Goal: Information Seeking & Learning: Learn about a topic

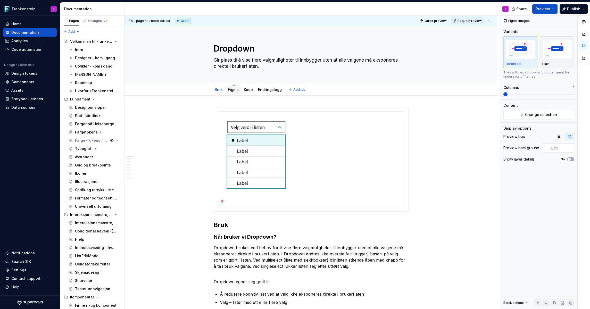
click at [236, 91] on link "Figma" at bounding box center [233, 89] width 11 height 4
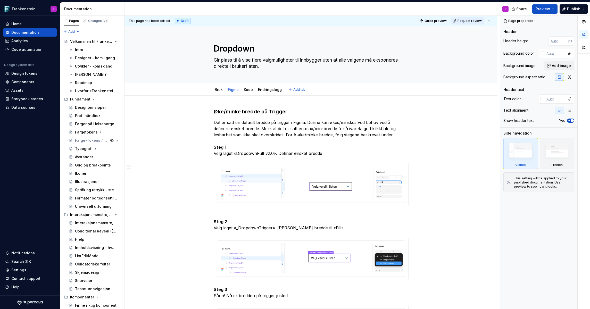
type textarea "*"
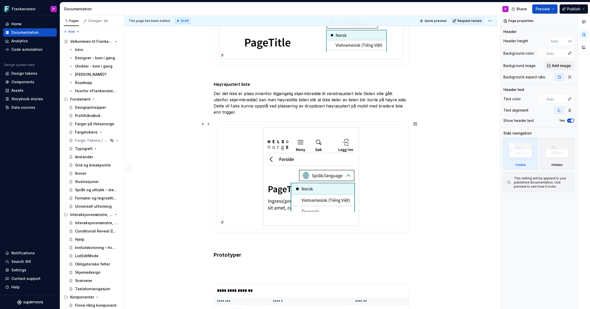
scroll to position [788, 0]
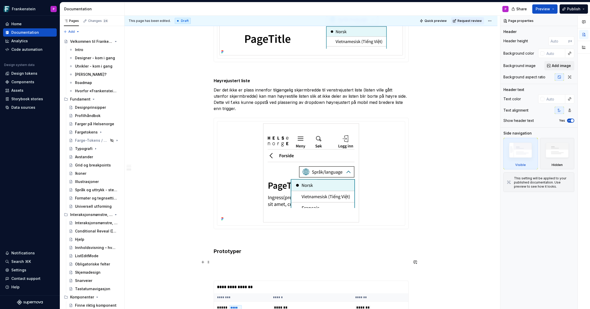
click at [225, 261] on p at bounding box center [311, 262] width 195 height 6
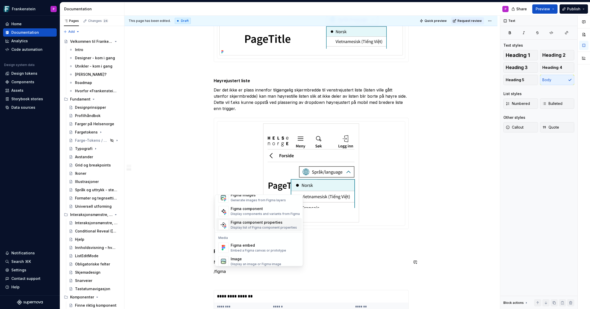
scroll to position [15, 0]
click at [243, 246] on div "Embed a Figma canvas or prototype" at bounding box center [258, 248] width 55 height 4
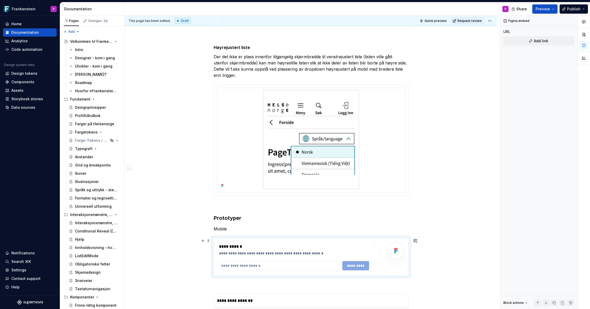
scroll to position [833, 0]
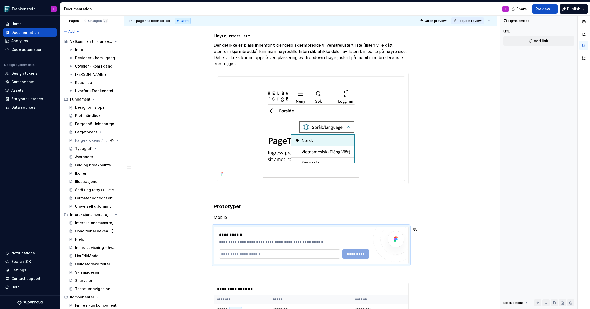
click at [266, 254] on input "text" at bounding box center [279, 254] width 121 height 9
paste input "**********"
type input "**********"
click at [355, 253] on span "*********" at bounding box center [356, 254] width 20 height 5
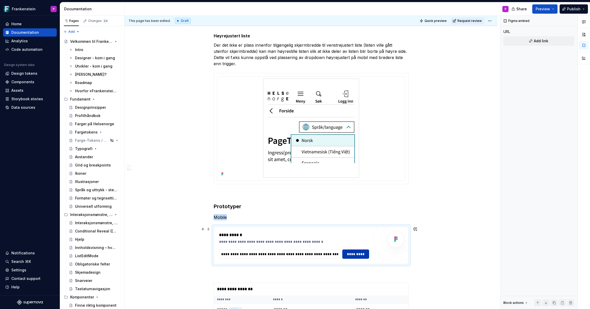
scroll to position [854, 0]
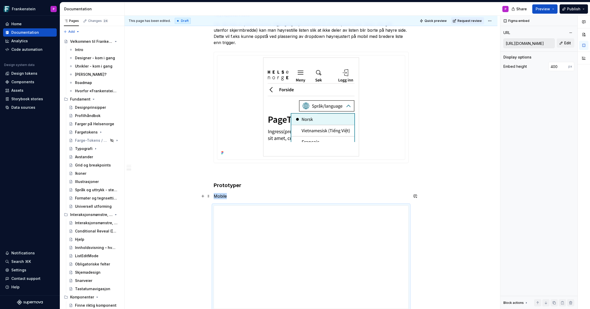
click at [229, 197] on p "Mobile" at bounding box center [311, 196] width 195 height 6
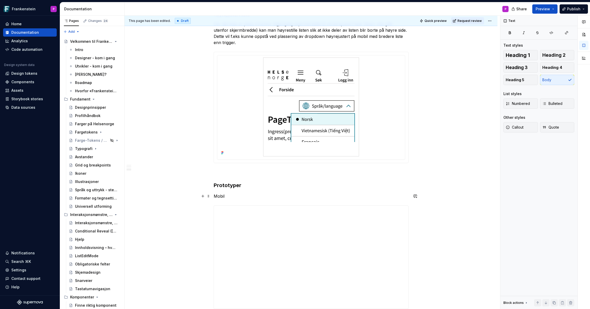
click at [222, 197] on p "Mobil" at bounding box center [311, 196] width 195 height 6
click at [298, 187] on button "button" at bounding box center [299, 186] width 7 height 7
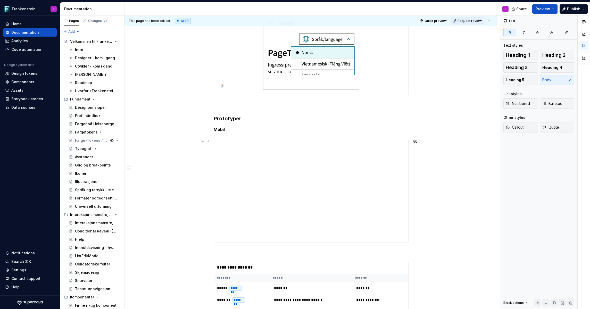
scroll to position [923, 0]
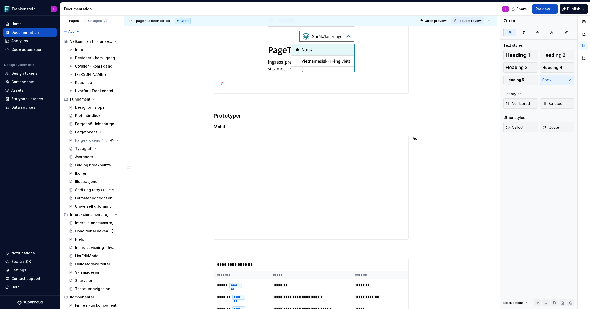
click at [222, 249] on p "Desktop" at bounding box center [311, 249] width 195 height 6
click at [297, 239] on button "button" at bounding box center [299, 239] width 7 height 7
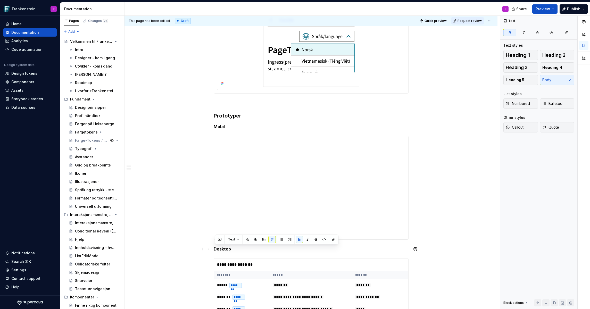
click at [246, 250] on p "Desktop" at bounding box center [311, 249] width 195 height 6
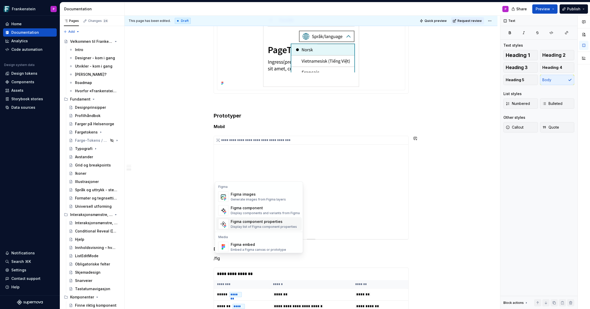
scroll to position [5, 0]
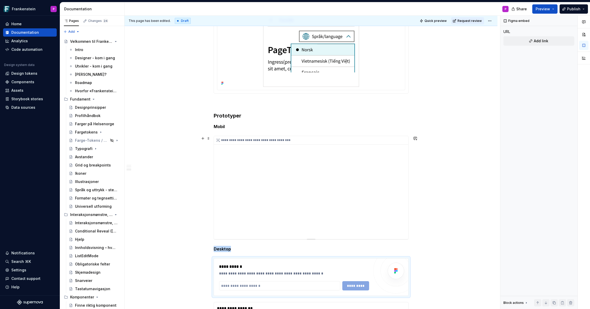
type textarea "*"
click at [238, 285] on input "text" at bounding box center [279, 285] width 121 height 9
paste input "**********"
type input "**********"
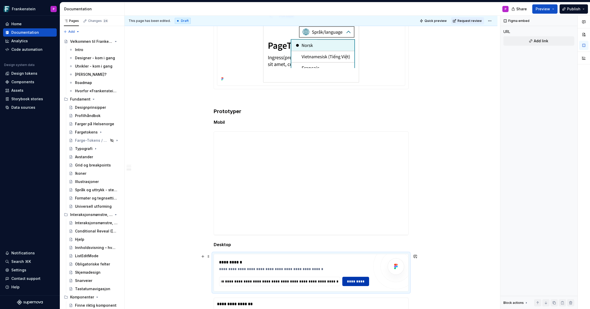
click at [351, 283] on span "*********" at bounding box center [356, 281] width 20 height 5
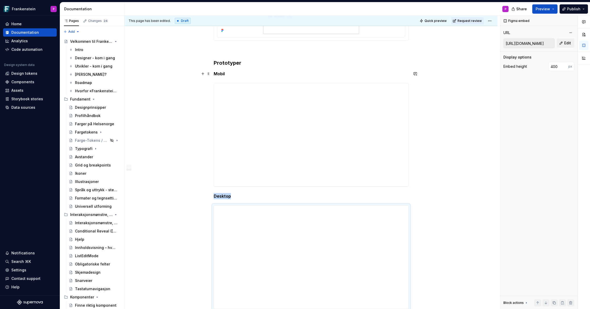
click at [216, 73] on strong "Mobil" at bounding box center [219, 73] width 11 height 5
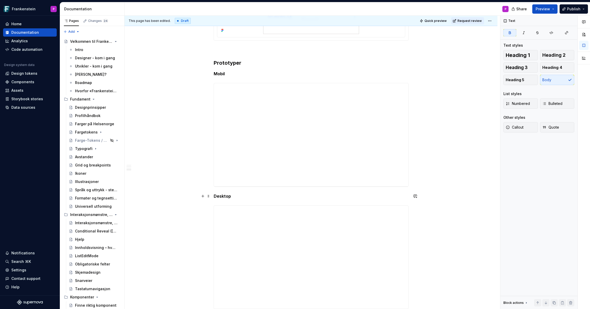
click at [216, 196] on strong "Desktop" at bounding box center [222, 196] width 17 height 5
click at [238, 202] on p "Desktop" at bounding box center [311, 199] width 195 height 12
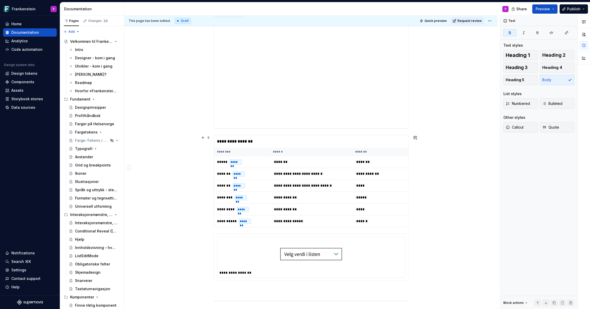
scroll to position [1167, 0]
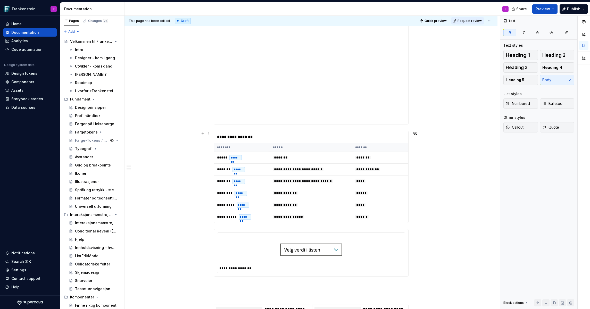
click at [308, 143] on th "******" at bounding box center [311, 147] width 82 height 9
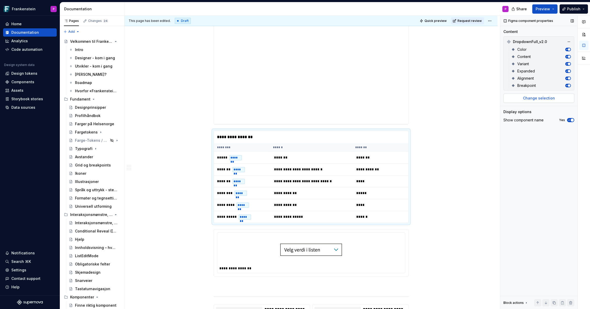
click at [535, 102] on button "Change selection" at bounding box center [539, 98] width 71 height 9
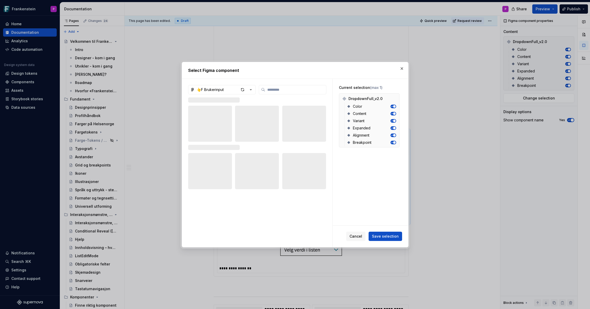
type textarea "*"
click at [376, 237] on span "Save selection" at bounding box center [385, 236] width 27 height 5
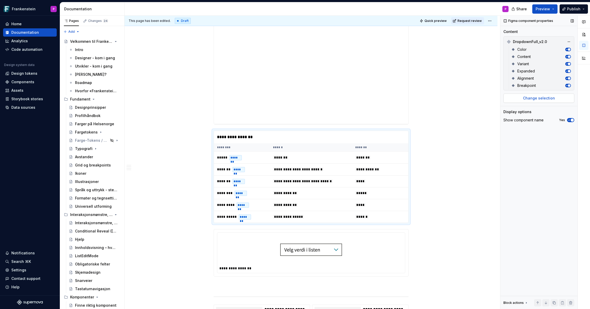
click at [546, 96] on span "Change selection" at bounding box center [539, 98] width 32 height 5
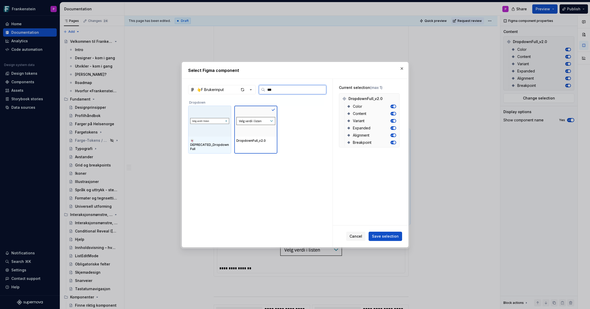
type input "****"
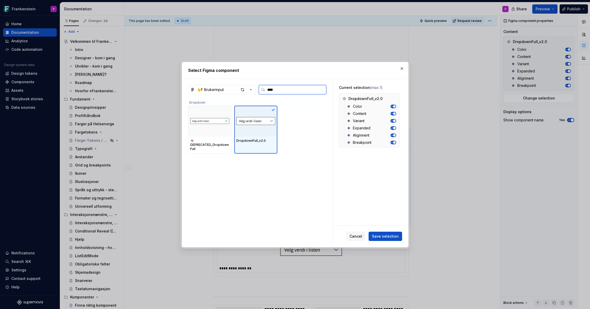
click at [256, 131] on div at bounding box center [255, 121] width 43 height 31
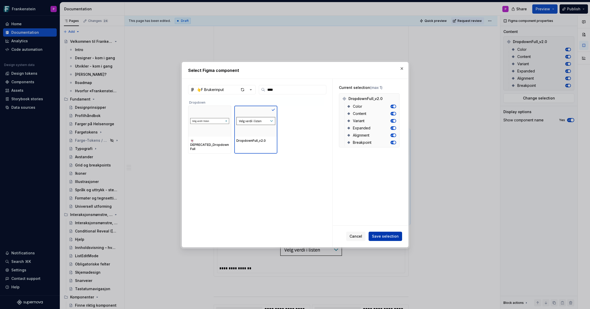
click at [381, 238] on span "Save selection" at bounding box center [385, 236] width 27 height 5
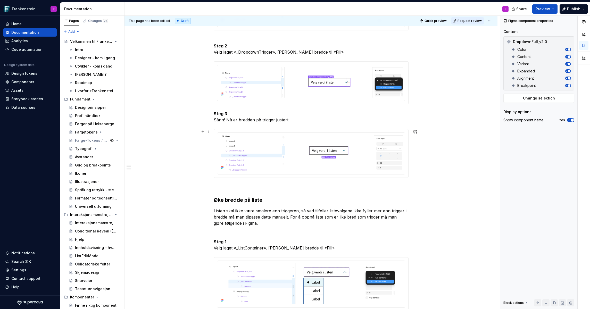
scroll to position [0, 0]
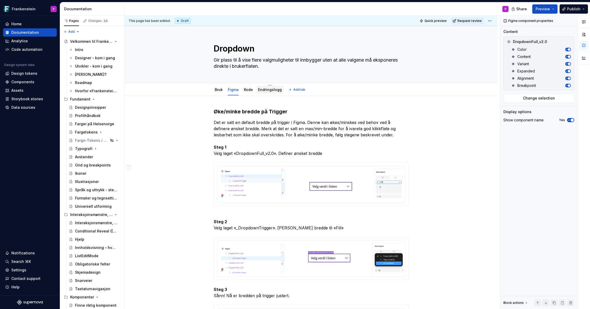
click at [265, 89] on link "Endringslogg" at bounding box center [270, 89] width 24 height 4
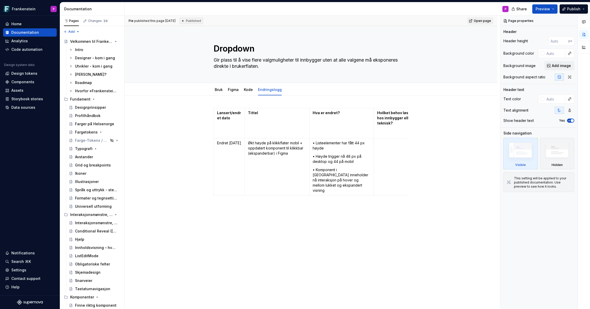
type textarea "*"
click at [215, 164] on html "Frankenstein P Home Documentation Analytics Code automation Design system data …" at bounding box center [295, 154] width 590 height 309
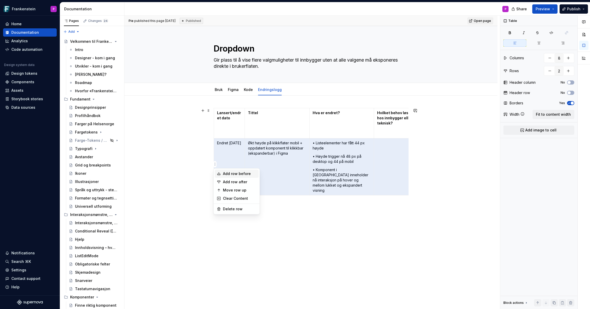
click at [227, 176] on div "Add row before" at bounding box center [240, 173] width 34 height 5
type input "3"
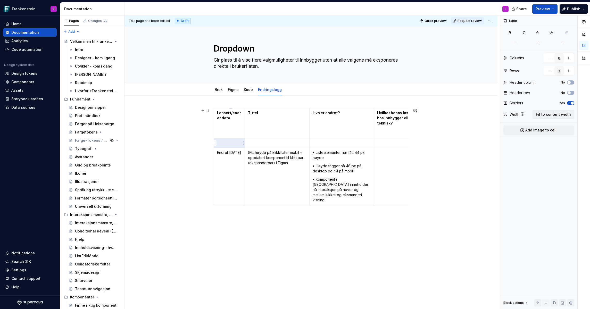
click at [223, 144] on p at bounding box center [229, 143] width 24 height 5
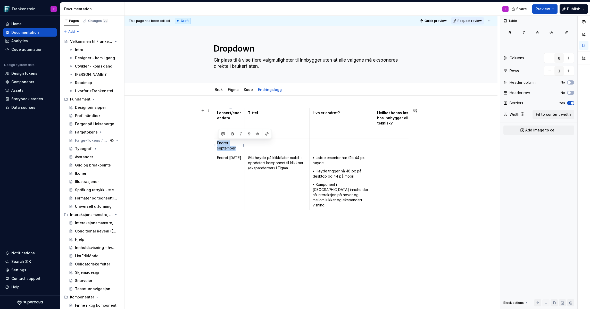
drag, startPoint x: 236, startPoint y: 147, endPoint x: 219, endPoint y: 143, distance: 18.2
click at [219, 143] on p "Endret september" at bounding box center [229, 146] width 24 height 10
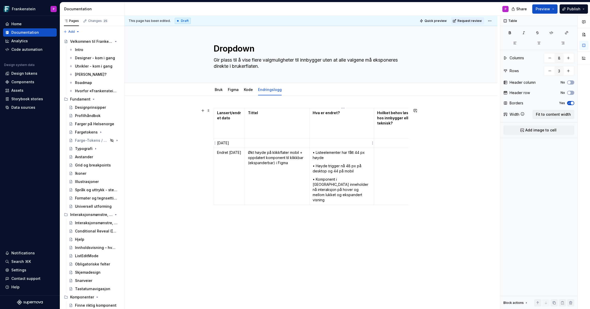
click at [324, 144] on p at bounding box center [342, 143] width 58 height 5
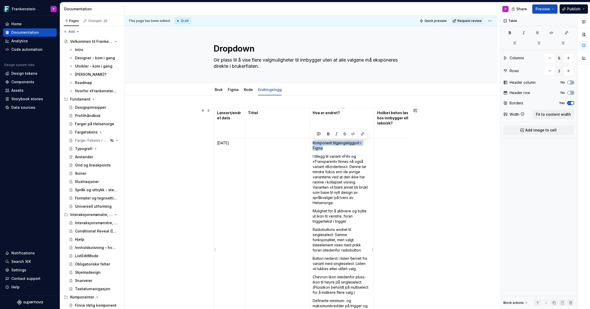
drag, startPoint x: 315, startPoint y: 143, endPoint x: 327, endPoint y: 148, distance: 12.9
click at [327, 148] on p "Komponent tilgjengeliggjort i Figma" at bounding box center [342, 146] width 58 height 10
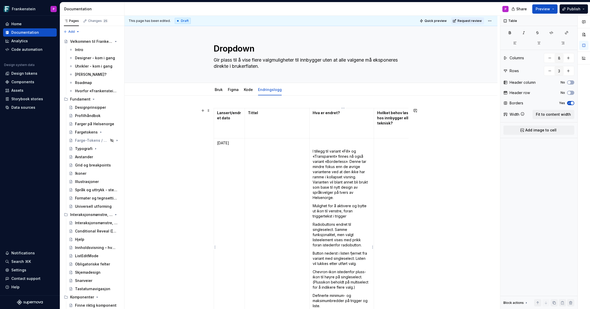
click at [314, 151] on p "I tillegg til variant «Fill» og «Transparent» finnes nå også variant «Borderles…" at bounding box center [342, 175] width 58 height 52
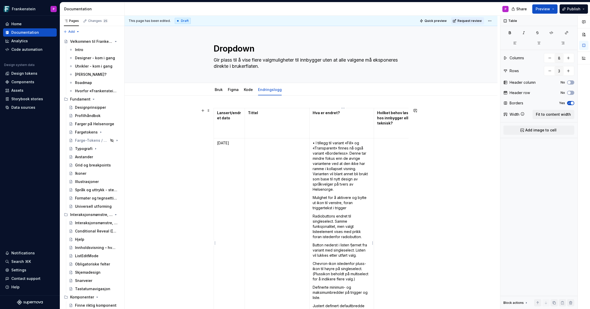
click at [315, 197] on p "Mulighet for å aktivere og bytte ut ikon til venstre, foran triggertekst i trig…" at bounding box center [342, 202] width 58 height 15
click at [315, 215] on p "Radiobuttons endret til singleselect. Samme funksjonalitet, men valgt listeelem…" at bounding box center [342, 227] width 58 height 26
click at [315, 246] on p "Button nederst i listen fjernet fra variant med singleselect. Listen vil lukkes…" at bounding box center [342, 250] width 58 height 15
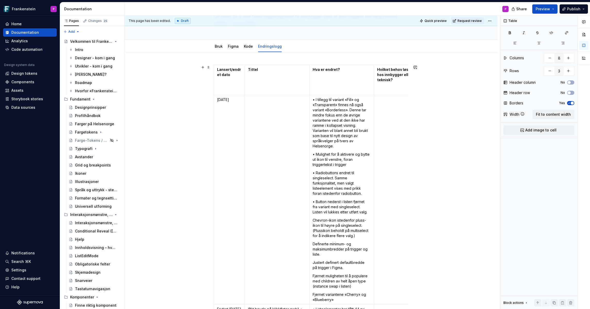
scroll to position [45, 0]
click at [315, 219] on p "Chevron-ikon istedenfor pluss-ikon til høyre på singleselect. (Plussikon behold…" at bounding box center [342, 227] width 58 height 21
click at [315, 242] on p "Definerte minimum- og maksimumbredder på trigger og liste." at bounding box center [342, 247] width 58 height 15
click at [314, 261] on p "Justert definert defaultbredde på trigger i Figma." at bounding box center [342, 264] width 58 height 10
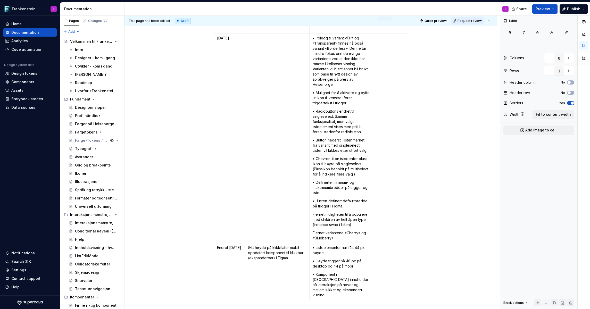
scroll to position [116, 0]
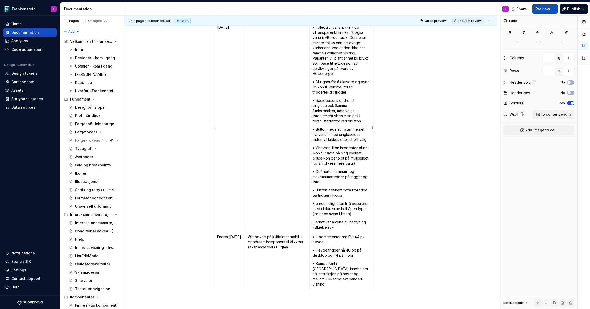
click at [314, 204] on p "Fjernet muligheten til å populere med children av helt åpen type (instance swap…" at bounding box center [342, 208] width 58 height 15
click at [314, 204] on p "•Fjernet muligheten til å populere med children av helt åpen type (instance swa…" at bounding box center [342, 208] width 58 height 15
click at [315, 221] on p "Fjernet variantene «Cherry» og «Blueberry»" at bounding box center [342, 225] width 58 height 10
click at [337, 228] on p "• Fjernet variantene «Cherry» og «Blueberry»" at bounding box center [342, 225] width 58 height 10
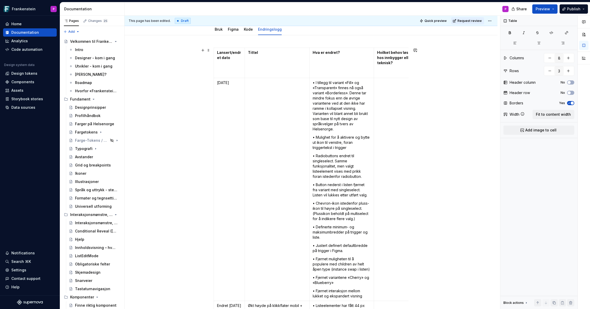
scroll to position [59, 0]
click at [271, 100] on td at bounding box center [277, 190] width 65 height 223
click at [267, 89] on p "Omstrukturering, utvidelse med borderless + flere justeringer" at bounding box center [277, 86] width 58 height 10
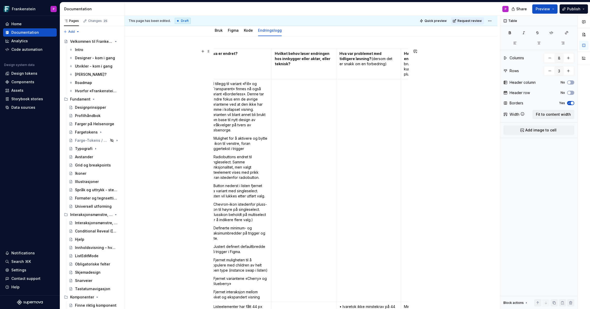
scroll to position [0, 103]
click at [307, 96] on td at bounding box center [303, 190] width 65 height 223
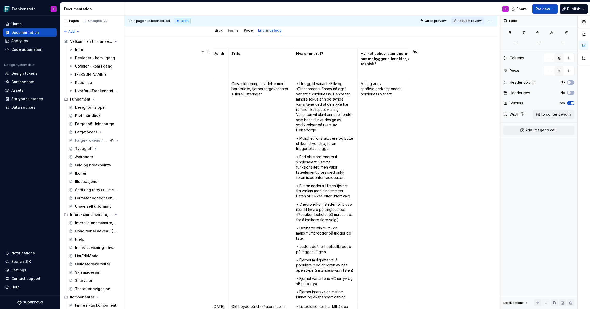
scroll to position [0, 0]
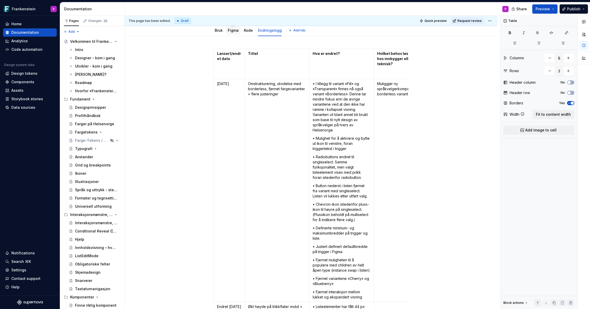
click at [237, 32] on link "Figma" at bounding box center [233, 30] width 11 height 4
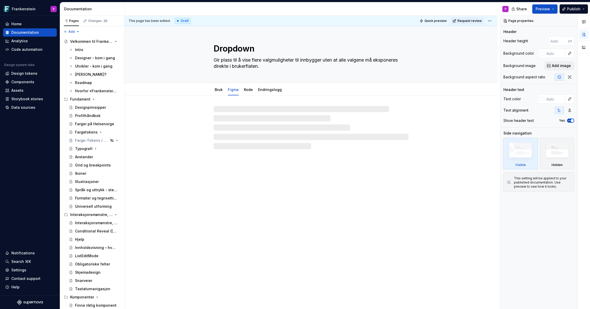
type textarea "*"
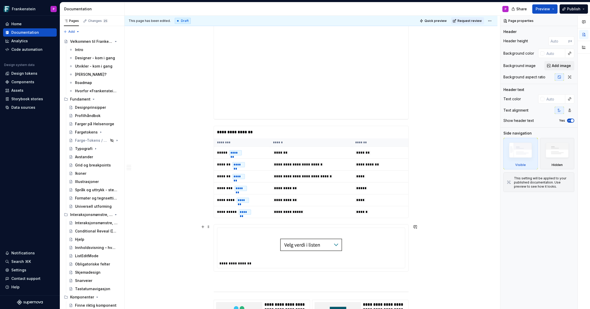
scroll to position [1178, 0]
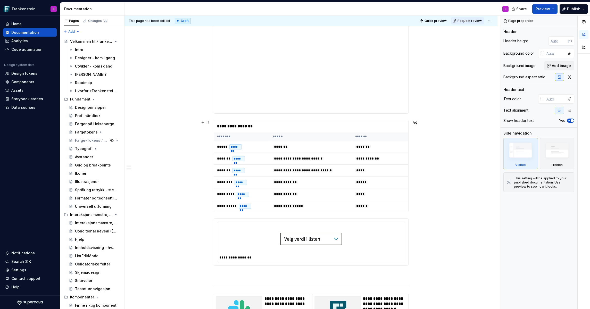
click at [382, 128] on div "**********" at bounding box center [311, 126] width 194 height 12
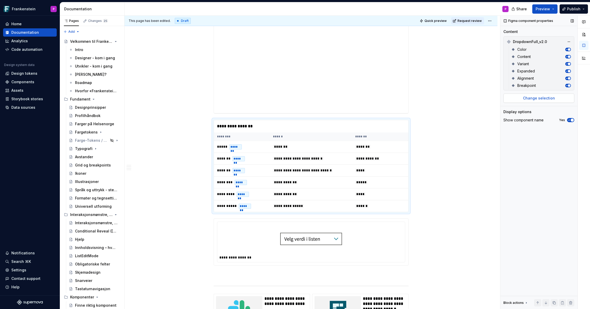
click at [537, 100] on span "Change selection" at bounding box center [539, 98] width 32 height 5
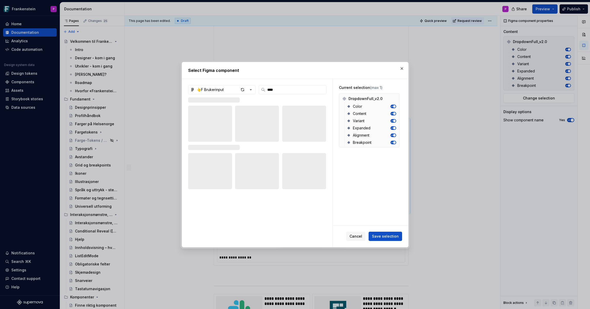
type input "****"
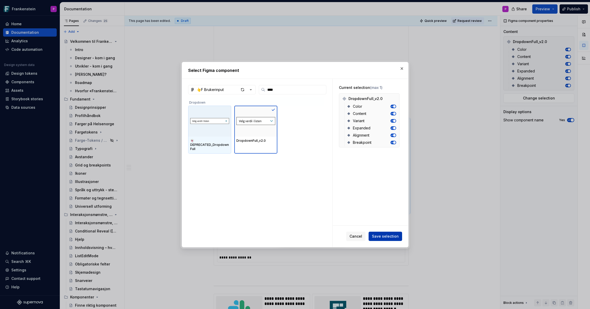
click at [383, 232] on button "Save selection" at bounding box center [386, 236] width 34 height 9
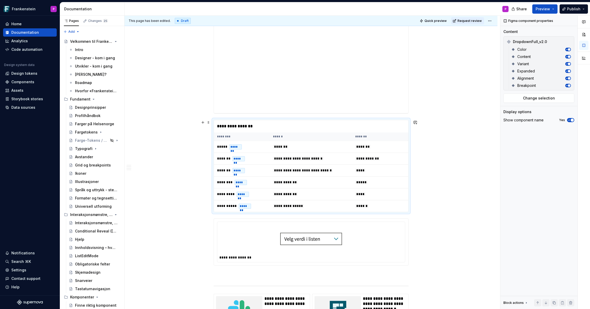
click at [239, 134] on th "********" at bounding box center [242, 137] width 56 height 9
click at [535, 99] on span "Change selection" at bounding box center [539, 98] width 32 height 5
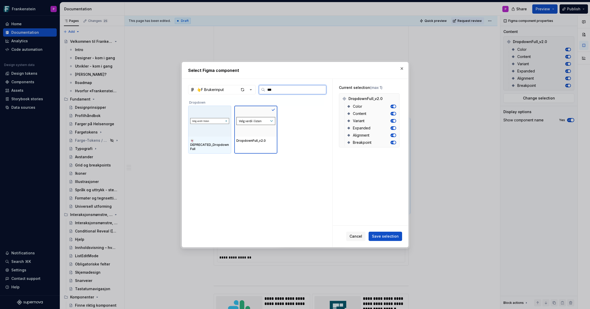
type input "****"
click at [202, 130] on div at bounding box center [209, 121] width 43 height 31
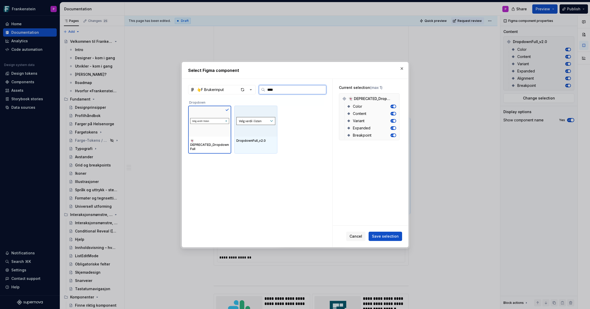
click at [252, 130] on div at bounding box center [255, 121] width 43 height 31
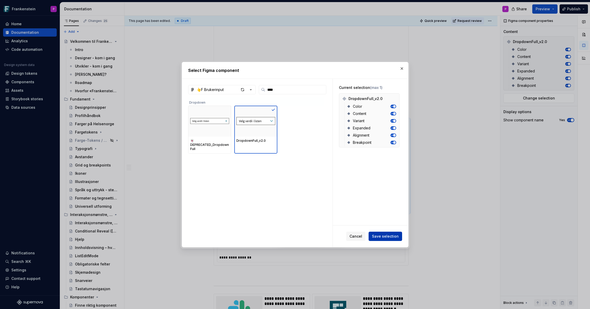
click at [378, 238] on span "Save selection" at bounding box center [385, 236] width 27 height 5
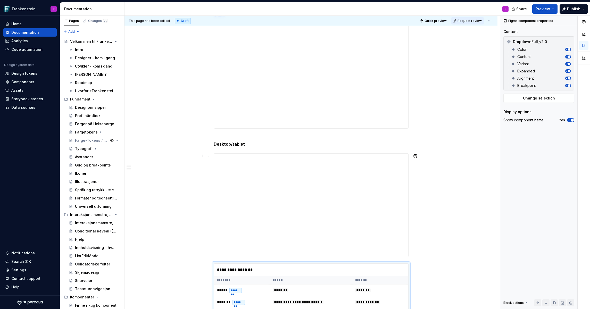
scroll to position [1037, 0]
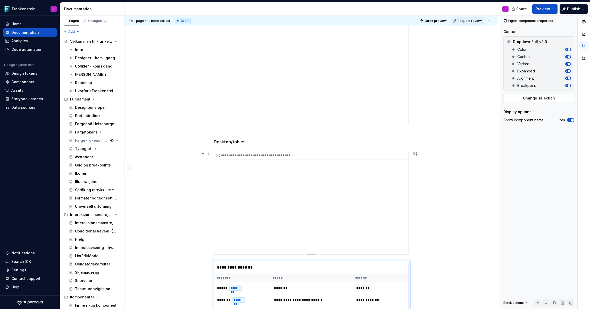
type textarea "*"
click at [269, 222] on div "**********" at bounding box center [311, 202] width 194 height 103
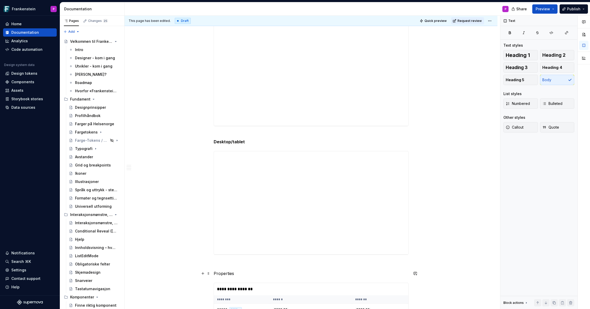
click at [226, 275] on p "Properties" at bounding box center [311, 274] width 195 height 6
click at [255, 265] on button "button" at bounding box center [255, 263] width 7 height 7
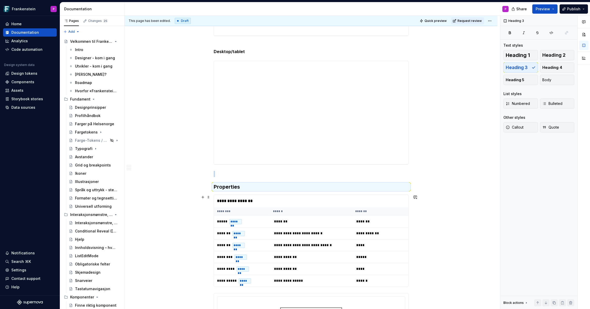
scroll to position [1133, 0]
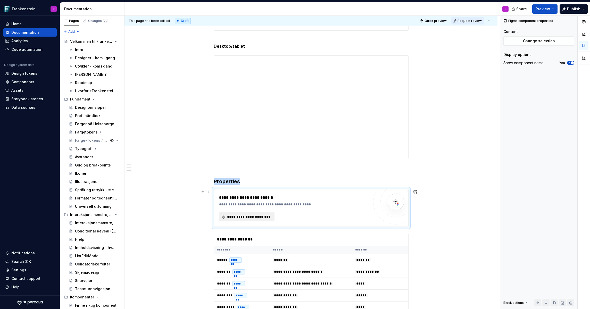
click at [266, 220] on button "**********" at bounding box center [246, 216] width 55 height 9
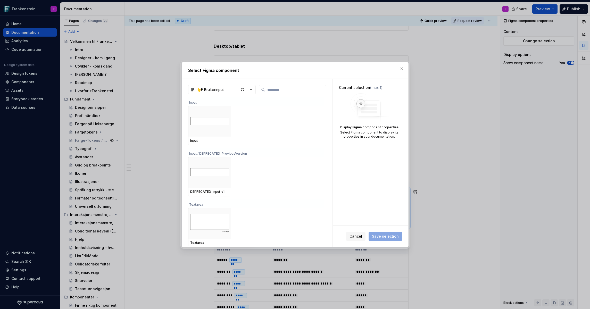
type textarea "*"
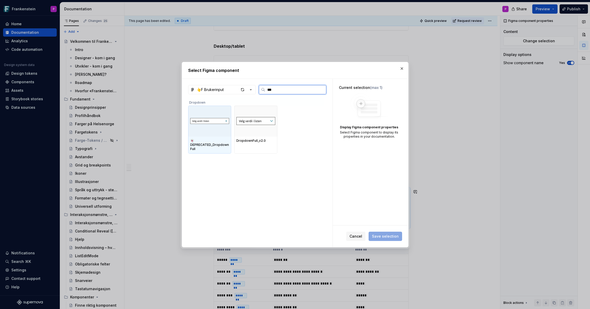
type input "****"
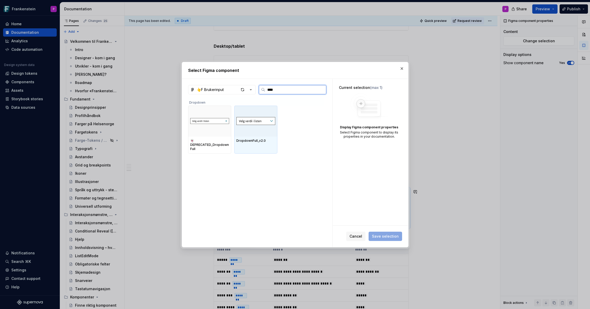
click at [255, 137] on div "DropdownFull_v2.0" at bounding box center [255, 141] width 43 height 9
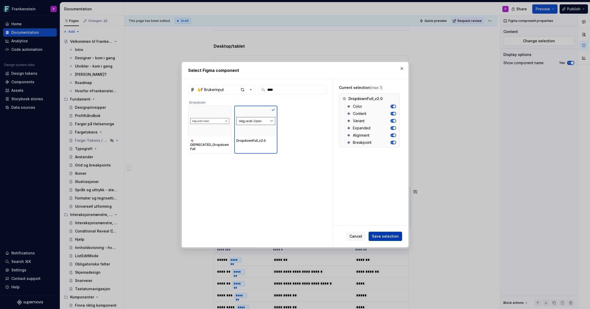
click at [381, 236] on span "Save selection" at bounding box center [385, 236] width 27 height 5
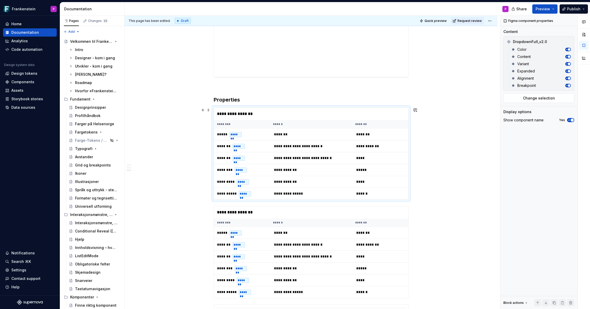
scroll to position [1215, 0]
click at [292, 226] on th "******" at bounding box center [311, 222] width 82 height 9
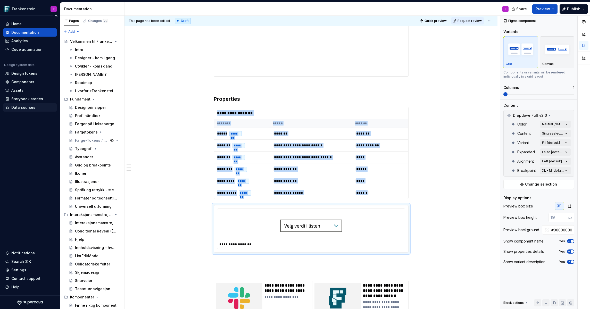
click at [19, 110] on div "Data sources" at bounding box center [23, 107] width 24 height 5
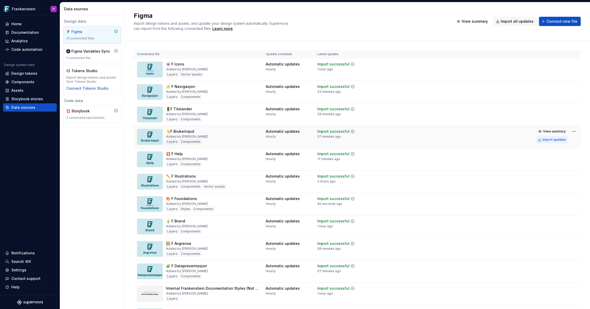
click at [554, 140] on div "Import updates" at bounding box center [554, 140] width 23 height 4
click at [30, 33] on div "Documentation" at bounding box center [25, 32] width 28 height 5
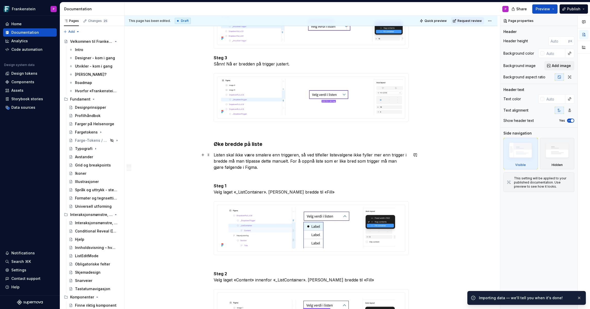
scroll to position [229, 0]
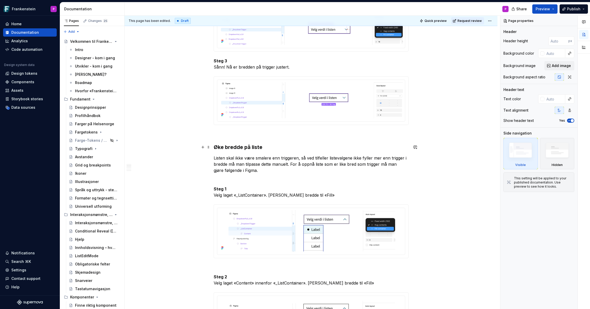
click at [217, 145] on h3 "Øke bredde på liste" at bounding box center [311, 147] width 195 height 7
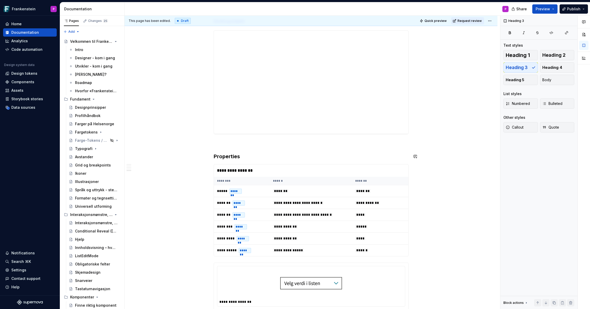
scroll to position [1157, 0]
click at [306, 196] on td "*******" at bounding box center [311, 192] width 82 height 12
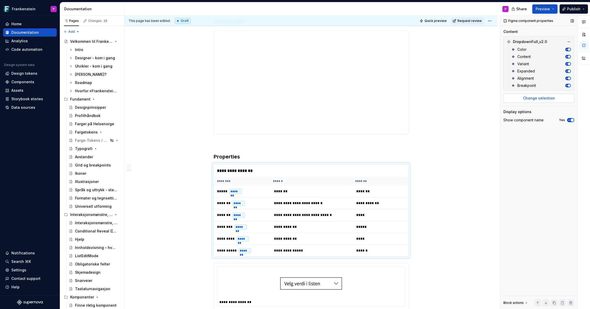
click at [546, 97] on span "Change selection" at bounding box center [539, 98] width 32 height 5
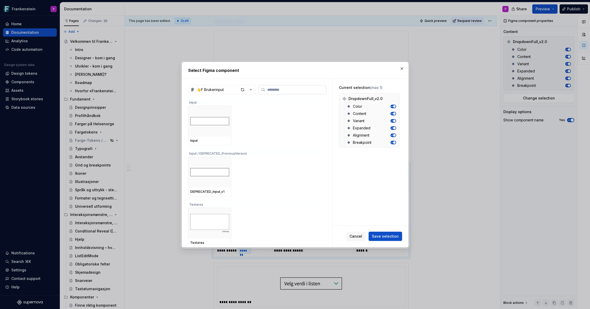
type textarea "*"
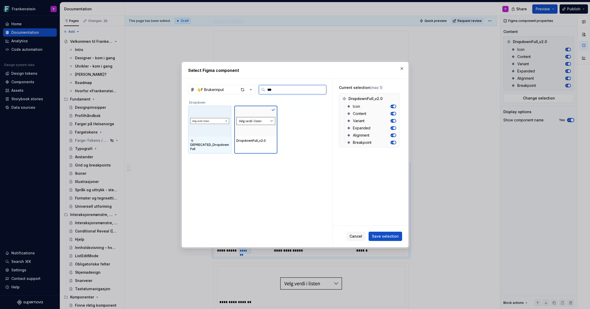
type input "****"
click at [216, 133] on div at bounding box center [209, 121] width 43 height 31
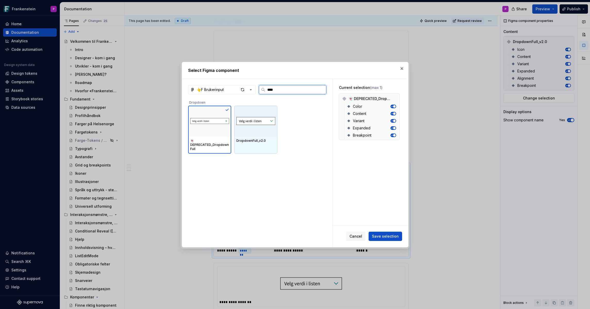
click at [255, 129] on div at bounding box center [255, 121] width 43 height 31
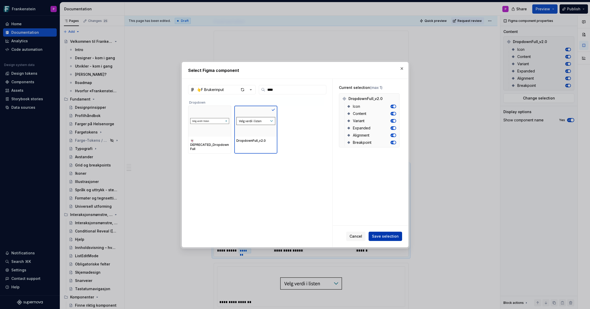
click at [383, 238] on span "Save selection" at bounding box center [385, 236] width 27 height 5
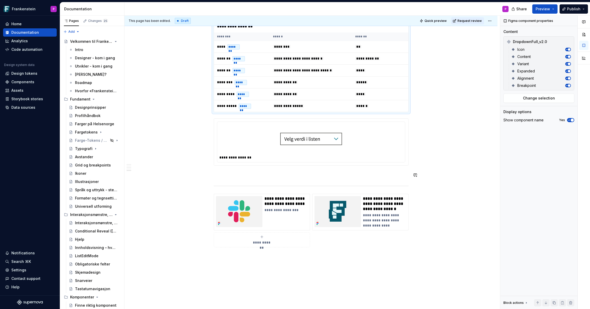
scroll to position [1313, 0]
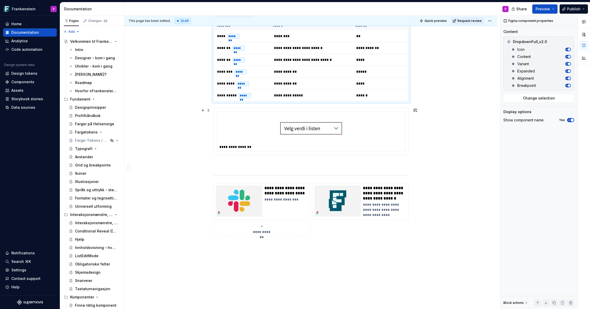
click at [373, 133] on div at bounding box center [311, 128] width 184 height 30
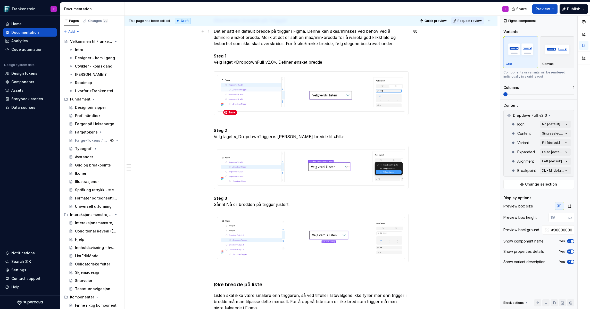
scroll to position [0, 0]
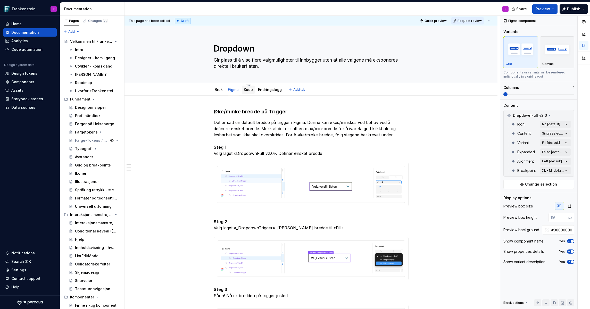
click at [252, 89] on link "Kode" at bounding box center [248, 89] width 9 height 4
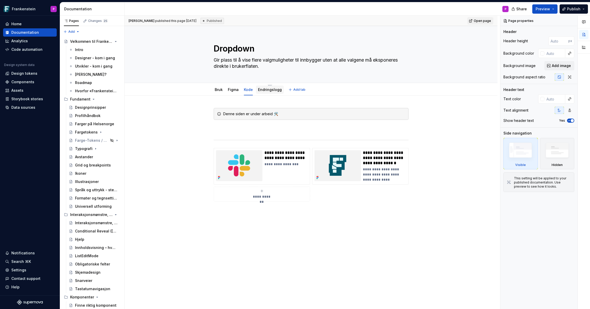
click at [265, 88] on link "Endringslogg" at bounding box center [270, 89] width 24 height 4
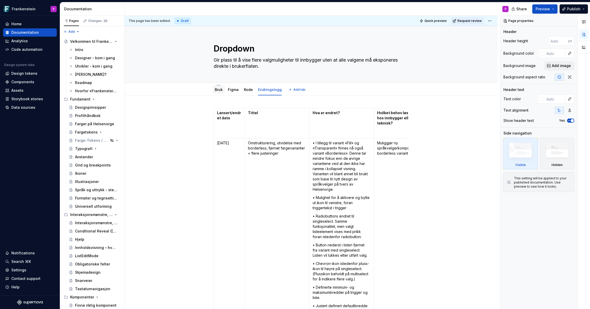
click at [217, 91] on link "Bruk" at bounding box center [219, 89] width 8 height 4
type textarea "*"
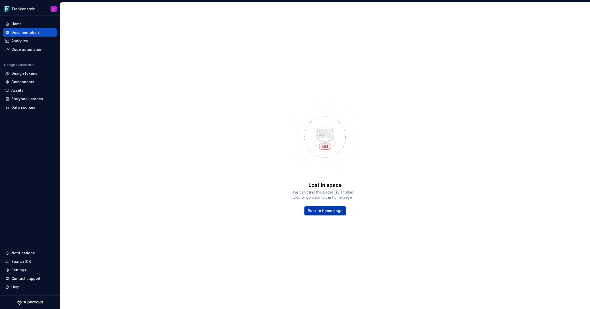
click at [326, 211] on span "Back to home page" at bounding box center [325, 210] width 35 height 5
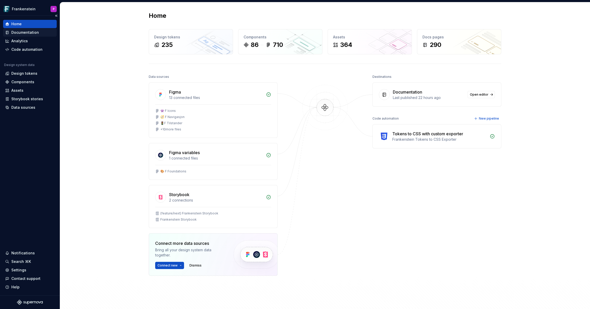
click at [24, 32] on div "Documentation" at bounding box center [25, 32] width 28 height 5
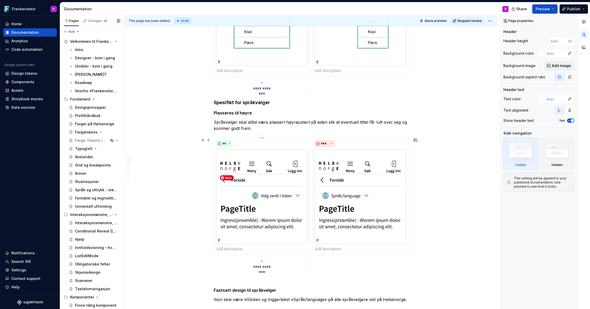
scroll to position [578, 0]
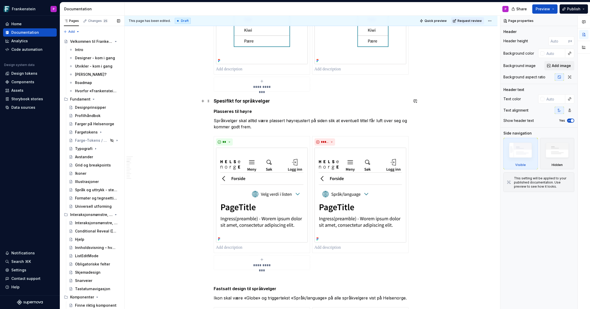
click at [215, 101] on h4 "Spesifikt for språkvelger" at bounding box center [311, 101] width 195 height 6
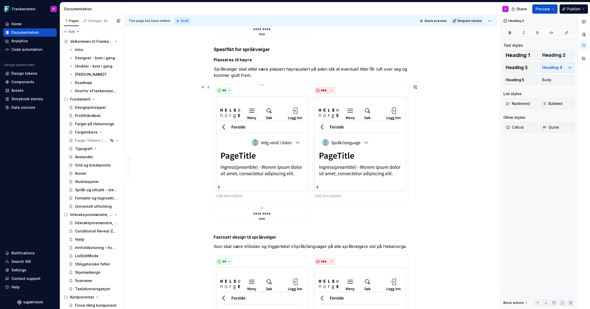
scroll to position [632, 0]
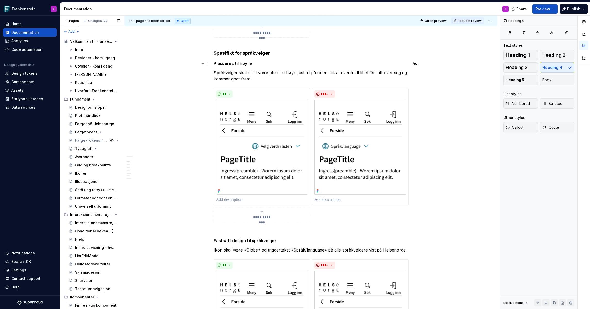
click at [215, 63] on strong "Plasseres til høyre" at bounding box center [233, 63] width 38 height 5
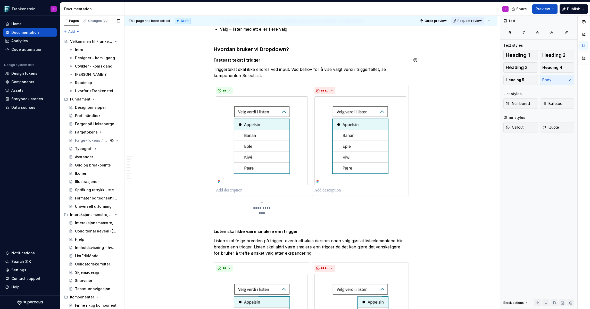
scroll to position [289, 0]
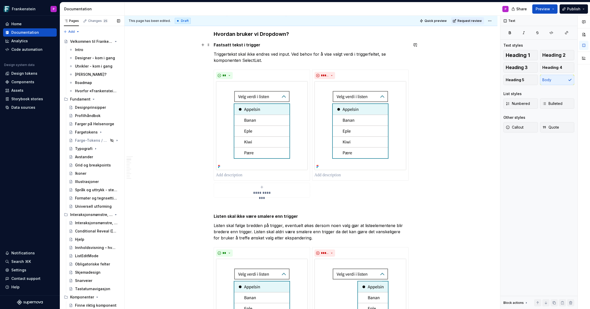
click at [216, 44] on strong "Fastsatt tekst i trigger" at bounding box center [237, 44] width 47 height 5
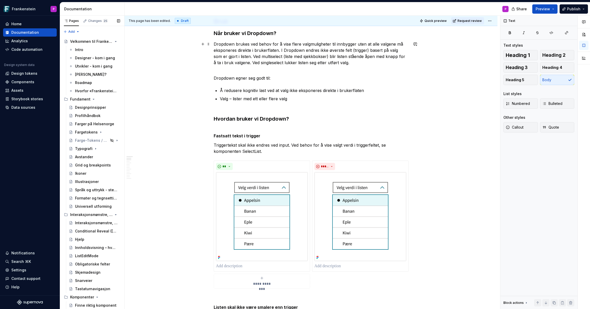
scroll to position [197, 0]
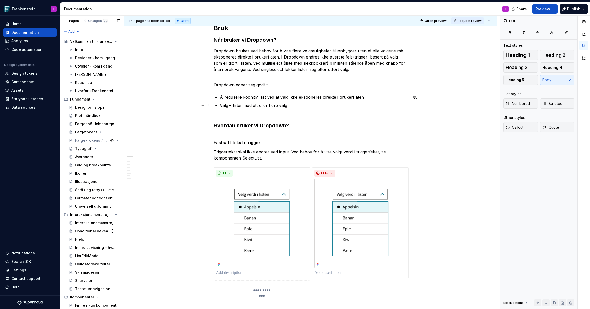
click at [293, 105] on p "Valg – lister med ett eller flere valg" at bounding box center [314, 105] width 189 height 6
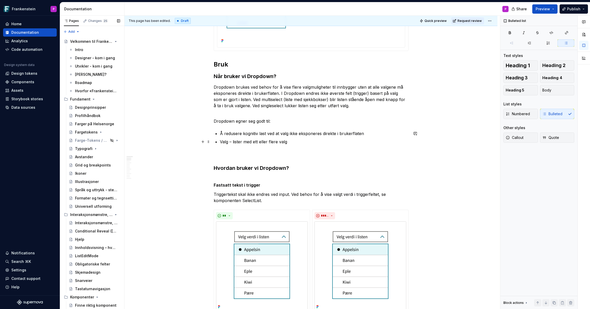
scroll to position [160, 0]
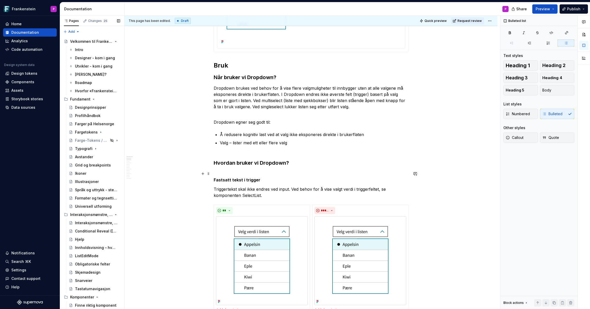
click at [219, 173] on p "Fastsatt tekst i trigger" at bounding box center [311, 177] width 195 height 12
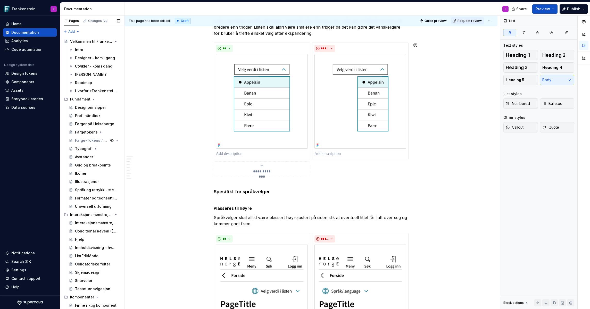
scroll to position [495, 0]
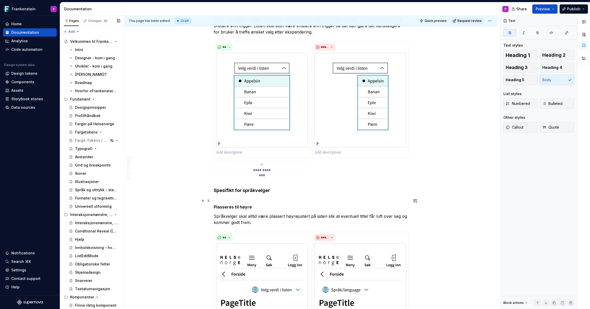
click at [215, 206] on strong "Plasseres til høyre" at bounding box center [233, 206] width 38 height 5
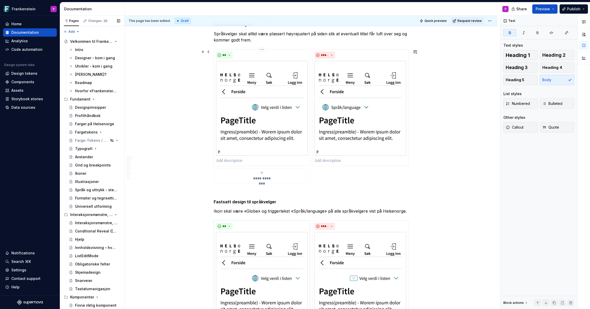
scroll to position [674, 0]
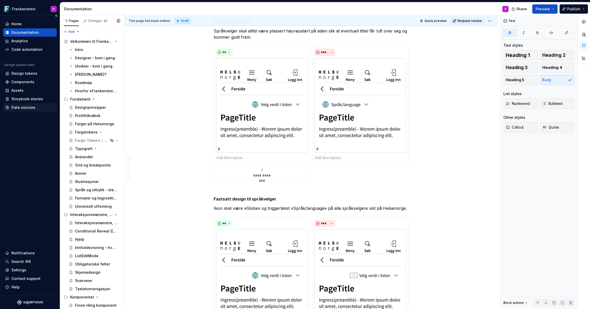
click at [19, 108] on div "Data sources" at bounding box center [23, 107] width 24 height 5
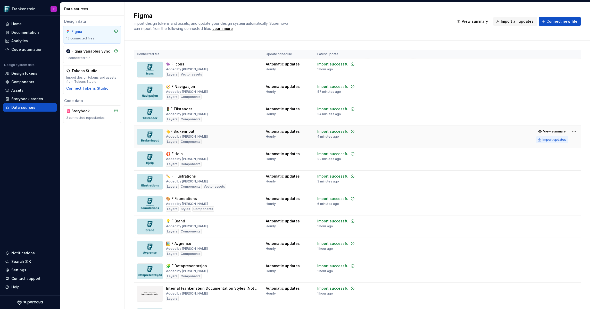
click at [557, 139] on div "Import updates" at bounding box center [554, 140] width 23 height 4
click at [29, 32] on div "Documentation" at bounding box center [25, 32] width 28 height 5
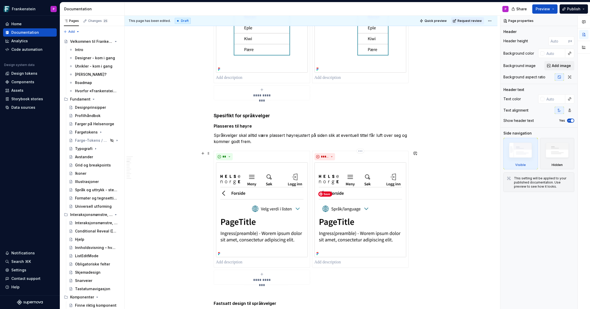
scroll to position [571, 0]
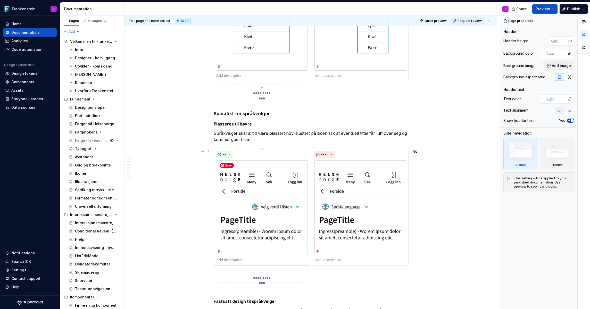
click at [265, 213] on img at bounding box center [262, 207] width 92 height 95
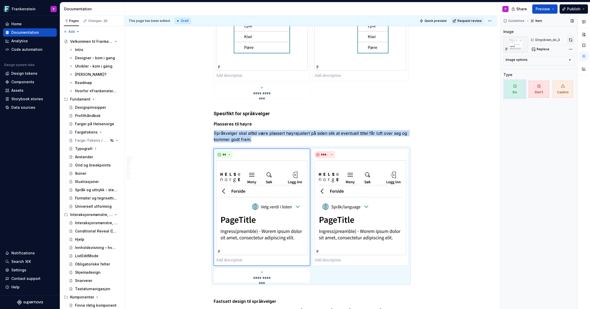
click at [571, 40] on button "button" at bounding box center [570, 39] width 7 height 7
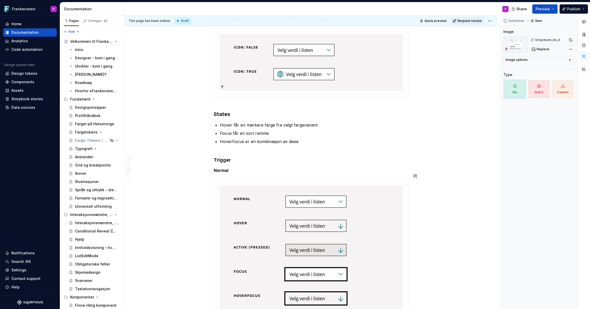
scroll to position [1487, 0]
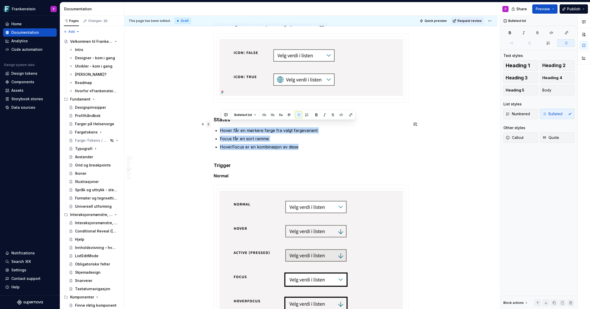
drag, startPoint x: 305, startPoint y: 141, endPoint x: 210, endPoint y: 123, distance: 96.3
click at [214, 123] on div "**********" at bounding box center [311, 310] width 195 height 3378
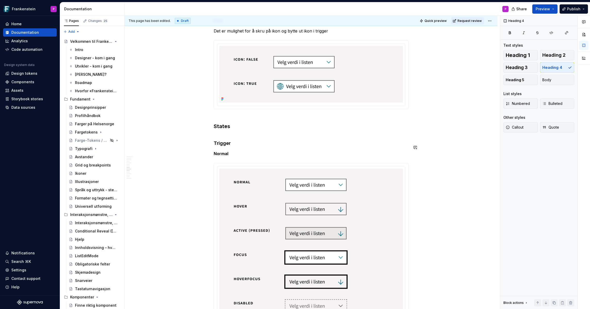
scroll to position [1473, 0]
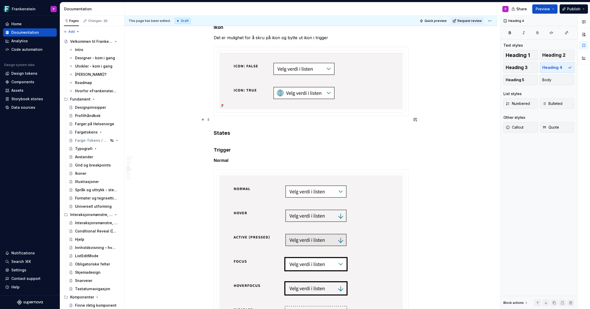
click at [215, 126] on h3 "States" at bounding box center [311, 129] width 195 height 14
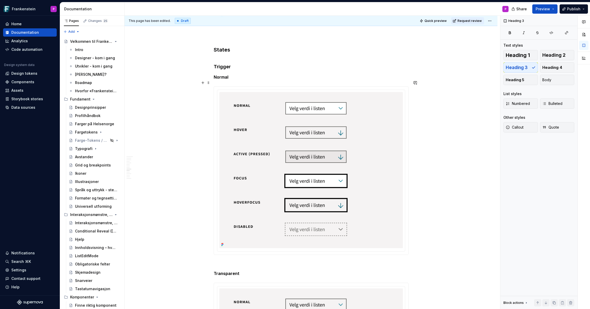
scroll to position [1563, 0]
click at [222, 75] on strong "Normal" at bounding box center [221, 77] width 15 height 5
click at [225, 63] on h4 "Trigger" at bounding box center [311, 64] width 195 height 12
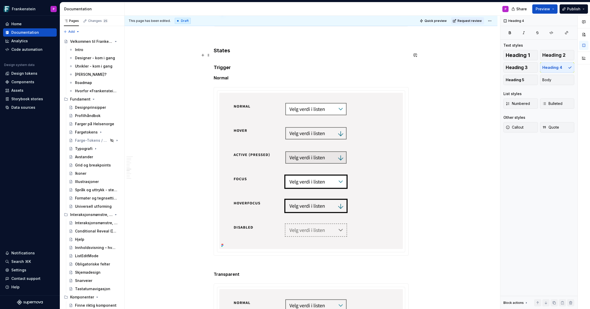
click at [225, 63] on h4 "Trigger" at bounding box center [311, 64] width 195 height 12
click at [222, 75] on strong "Normal" at bounding box center [221, 77] width 15 height 5
click at [225, 75] on strong "Normal" at bounding box center [221, 77] width 15 height 5
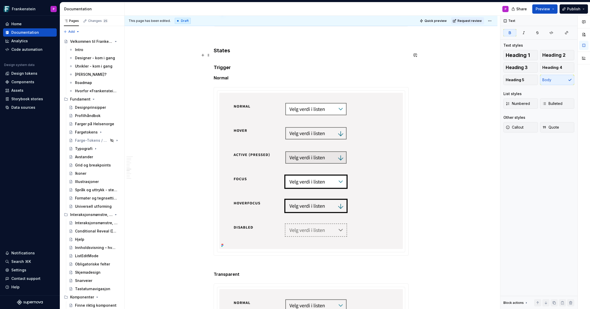
click at [226, 63] on h4 "Trigger" at bounding box center [311, 64] width 195 height 12
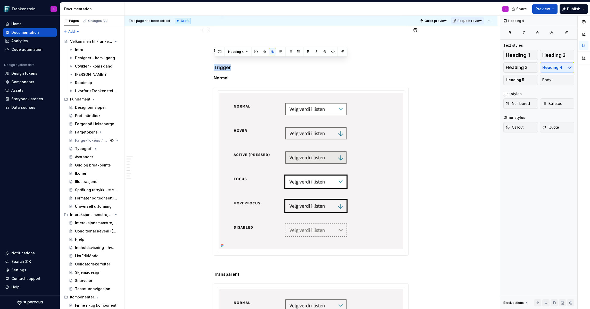
click at [226, 43] on h3 "States" at bounding box center [311, 43] width 195 height 22
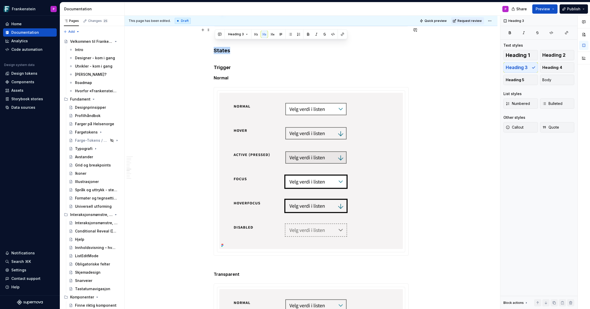
click at [226, 43] on h3 "States" at bounding box center [311, 43] width 195 height 22
click at [227, 44] on h3 "States" at bounding box center [311, 43] width 195 height 22
click at [230, 58] on h4 "Trigger" at bounding box center [311, 64] width 195 height 12
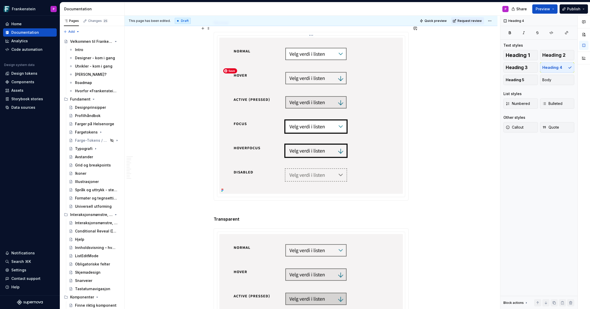
scroll to position [1612, 0]
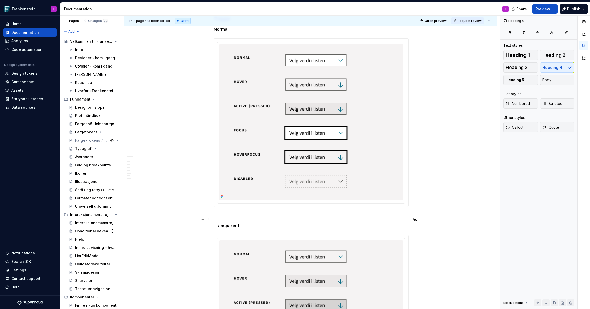
click at [226, 223] on strong "Transparent" at bounding box center [227, 225] width 26 height 5
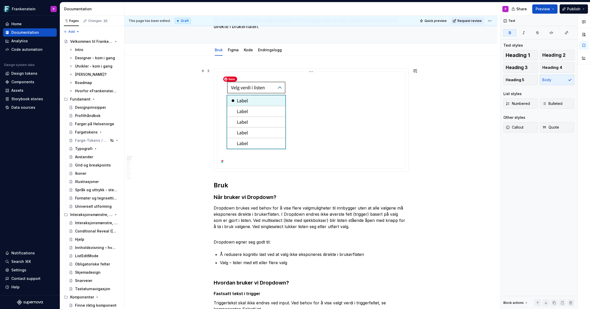
scroll to position [0, 0]
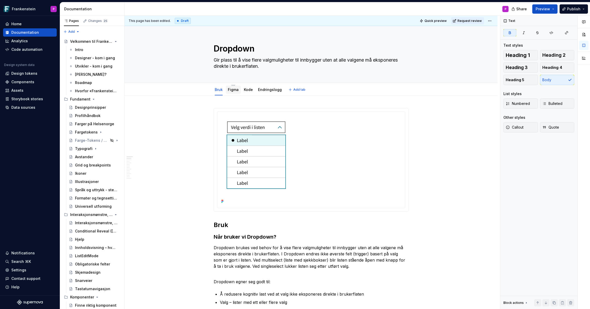
click at [233, 93] on div "Figma" at bounding box center [233, 90] width 11 height 6
type textarea "*"
